Goal: Task Accomplishment & Management: Manage account settings

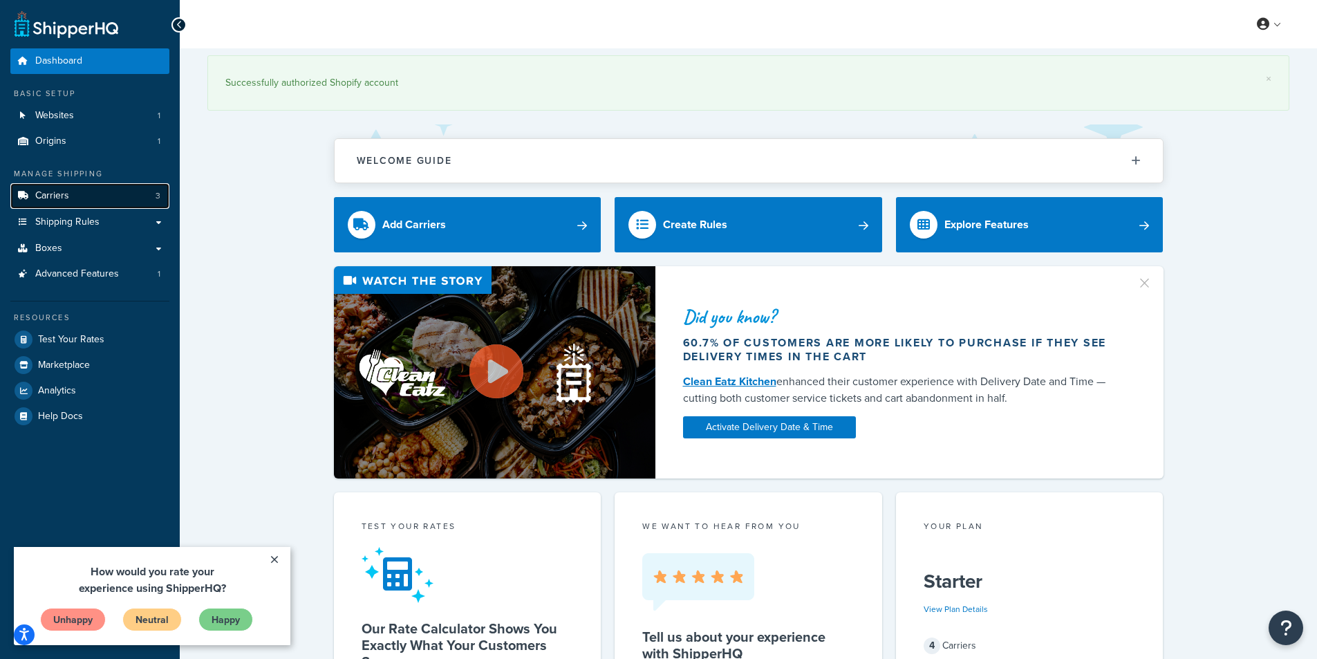
click at [77, 191] on link "Carriers 3" at bounding box center [89, 196] width 159 height 26
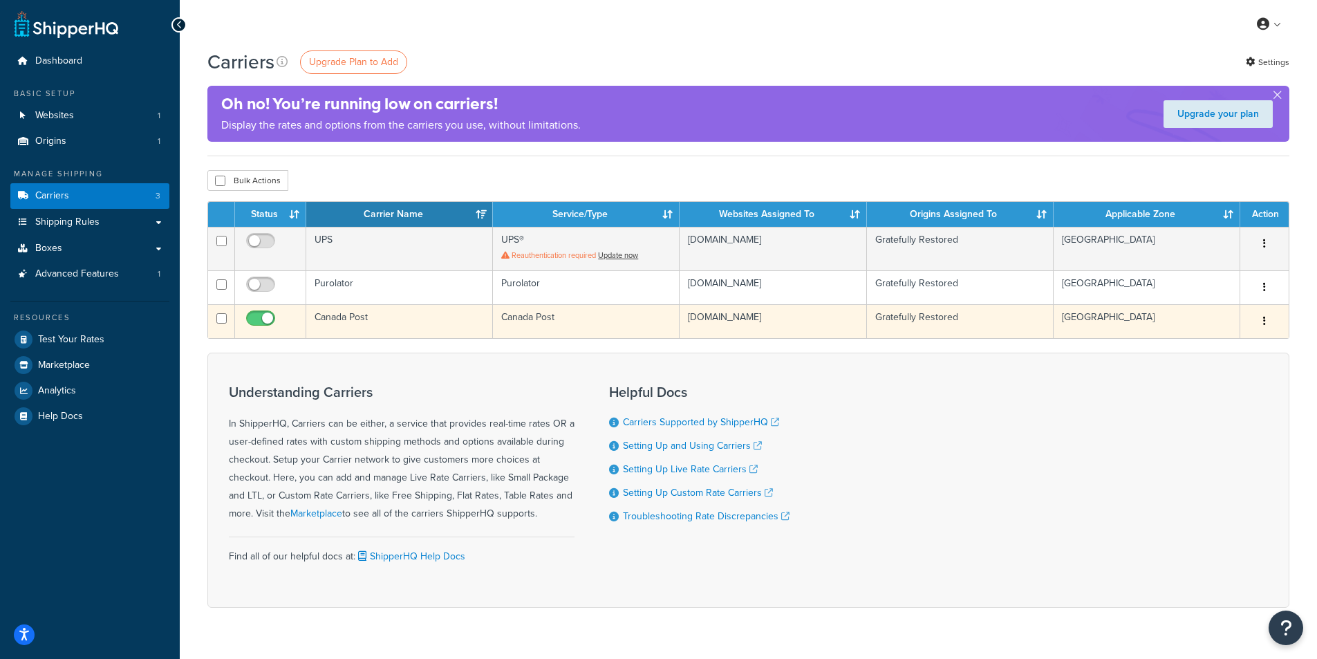
click at [1264, 322] on icon "button" at bounding box center [1264, 321] width 3 height 10
click at [1186, 351] on link "Edit" at bounding box center [1208, 349] width 109 height 28
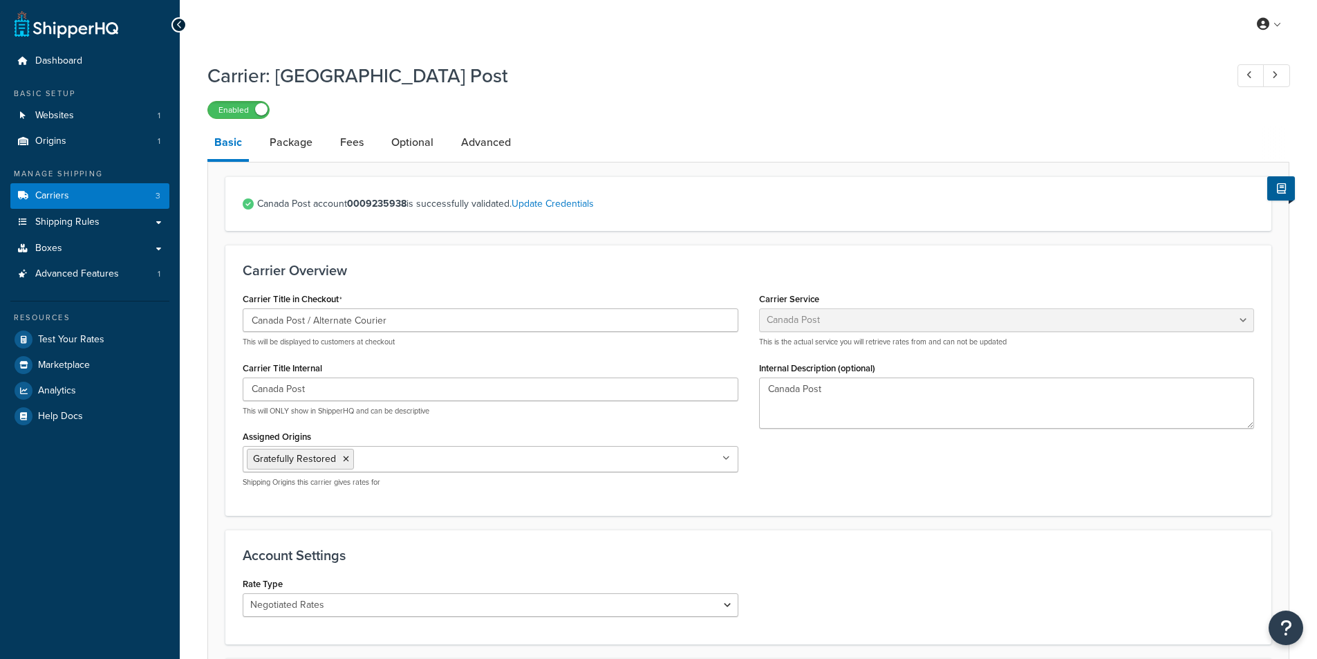
select select "canadaPost"
select select "NEGOTIATED"
